Goal: Task Accomplishment & Management: Manage account settings

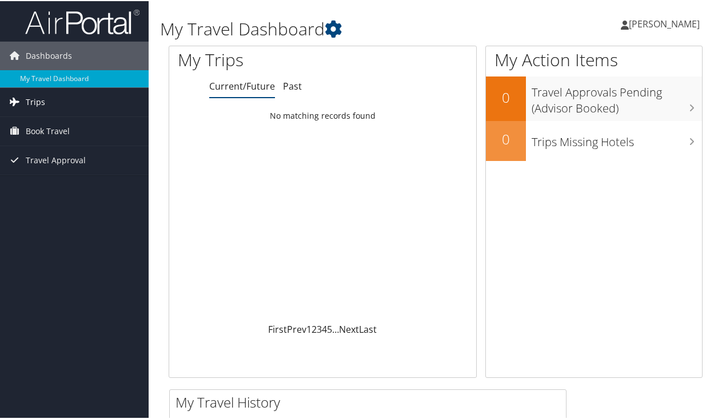
click at [114, 98] on link "Trips" at bounding box center [74, 101] width 149 height 29
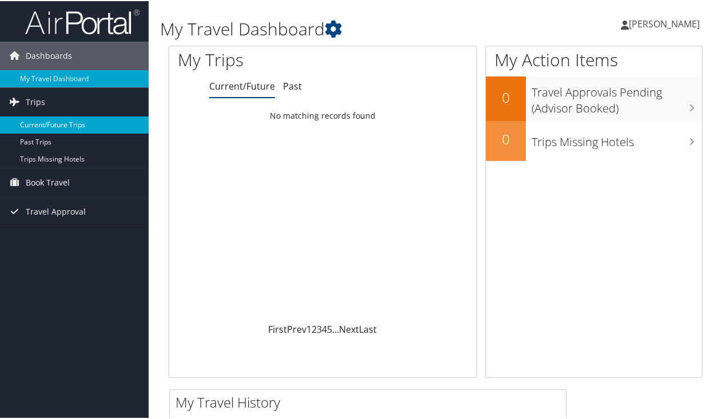
click at [81, 119] on link "Current/Future Trips" at bounding box center [74, 123] width 149 height 17
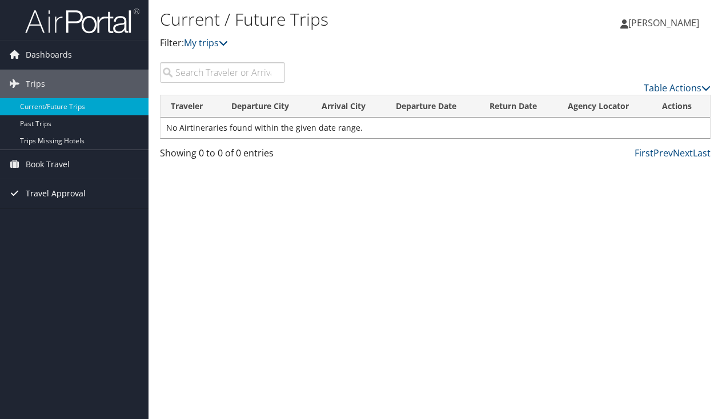
click at [34, 194] on span "Travel Approval" at bounding box center [56, 193] width 60 height 29
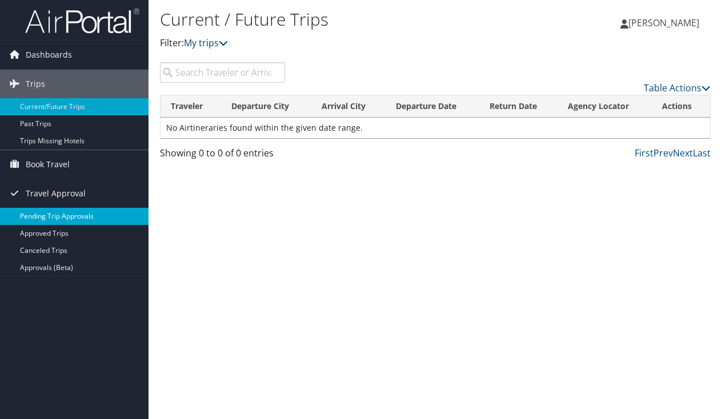
click at [30, 214] on link "Pending Trip Approvals" at bounding box center [74, 216] width 149 height 17
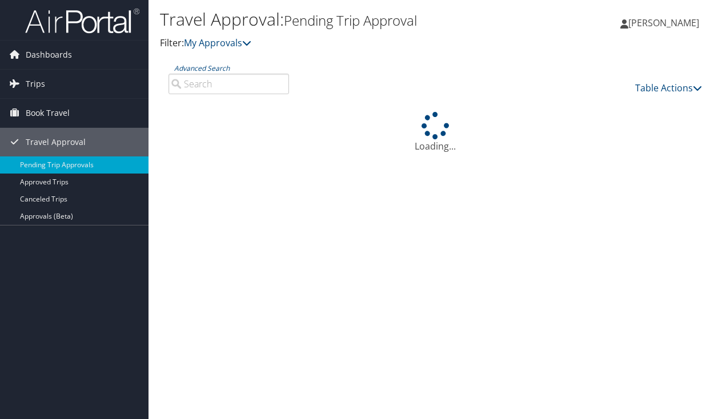
click at [99, 269] on div "Dashboards My Travel Dashboard Trips Current/Future Trips Past Trips Trips Miss…" at bounding box center [361, 209] width 722 height 419
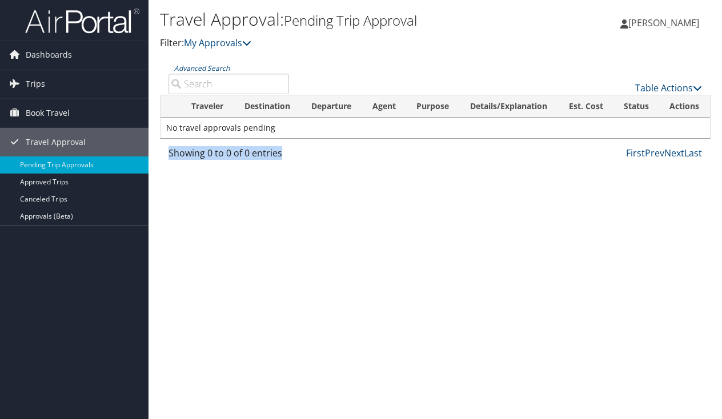
click at [238, 227] on div "Travel Approval: Pending Trip Approval Filter: My Approvals Adam Turry Adam Tur…" at bounding box center [436, 209] width 574 height 419
click at [68, 106] on span "Book Travel" at bounding box center [48, 113] width 44 height 29
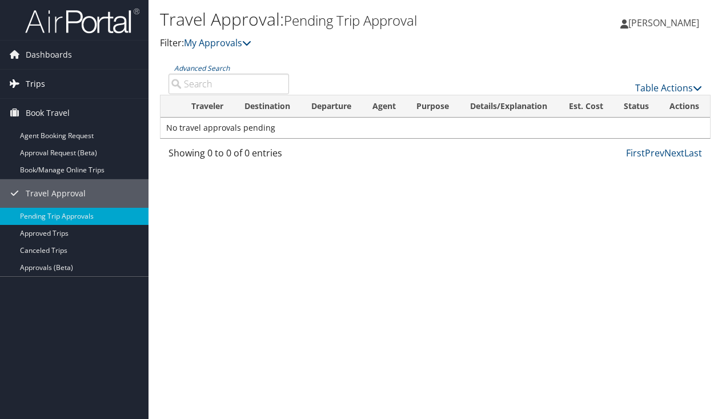
click at [47, 86] on link "Trips" at bounding box center [74, 84] width 149 height 29
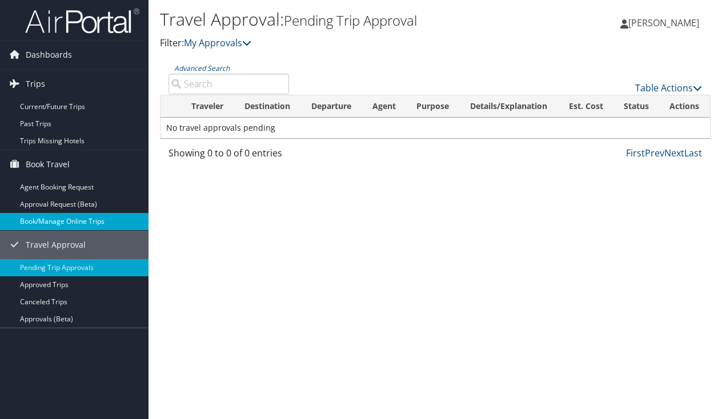
click at [30, 222] on link "Book/Manage Online Trips" at bounding box center [74, 221] width 149 height 17
